Goal: Find specific page/section: Find specific page/section

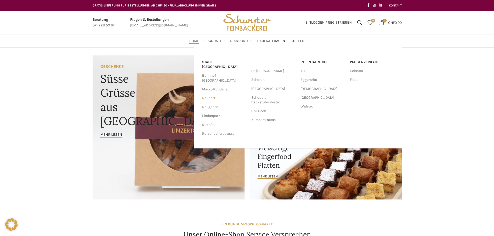
click at [211, 94] on link "Neudorf" at bounding box center [224, 98] width 44 height 9
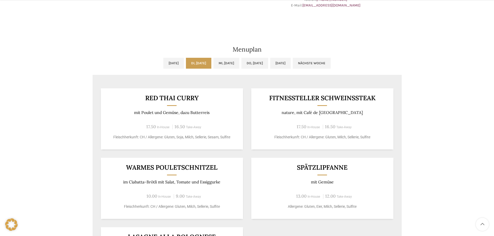
scroll to position [234, 0]
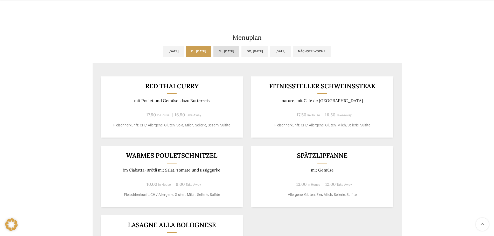
click at [230, 47] on link "Mi, 03.09.2025" at bounding box center [227, 51] width 26 height 11
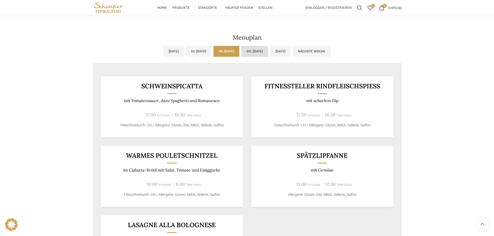
click at [268, 51] on link "Do, 04.09.2025" at bounding box center [255, 51] width 27 height 11
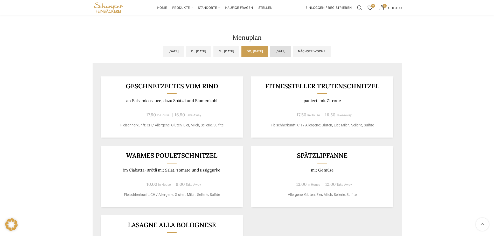
click at [291, 51] on link "Fr, 05.09.2025" at bounding box center [280, 51] width 20 height 11
